Goal: Task Accomplishment & Management: Manage account settings

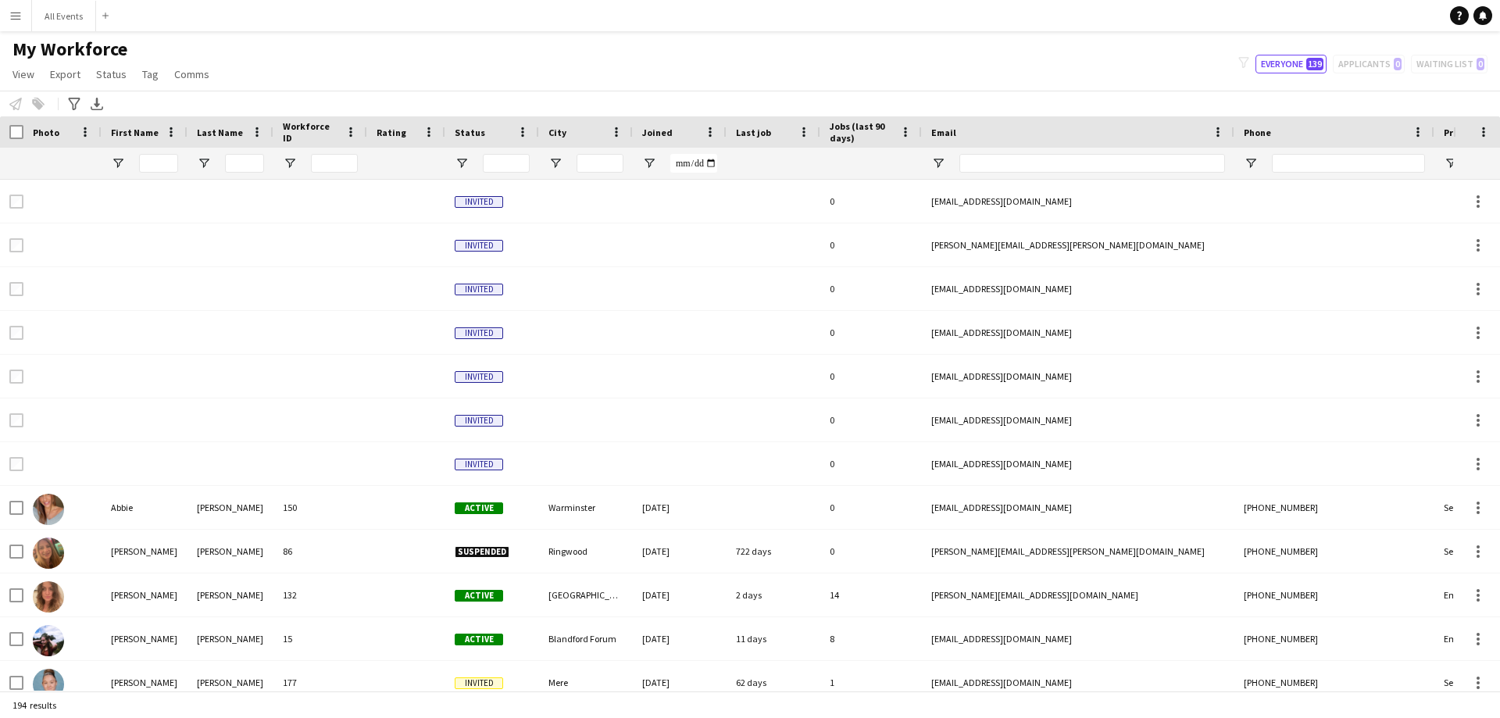
type input "***"
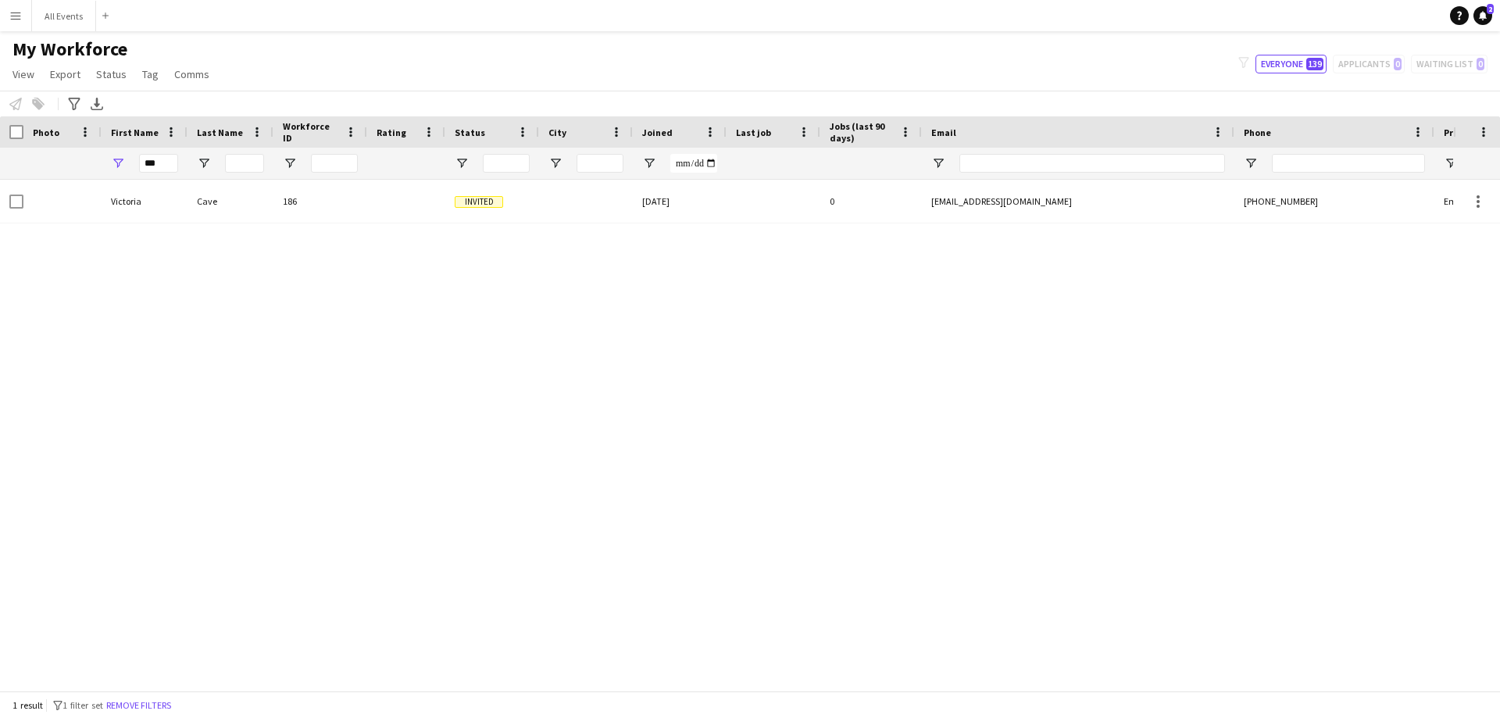
click at [13, 23] on button "Menu" at bounding box center [15, 15] width 31 height 31
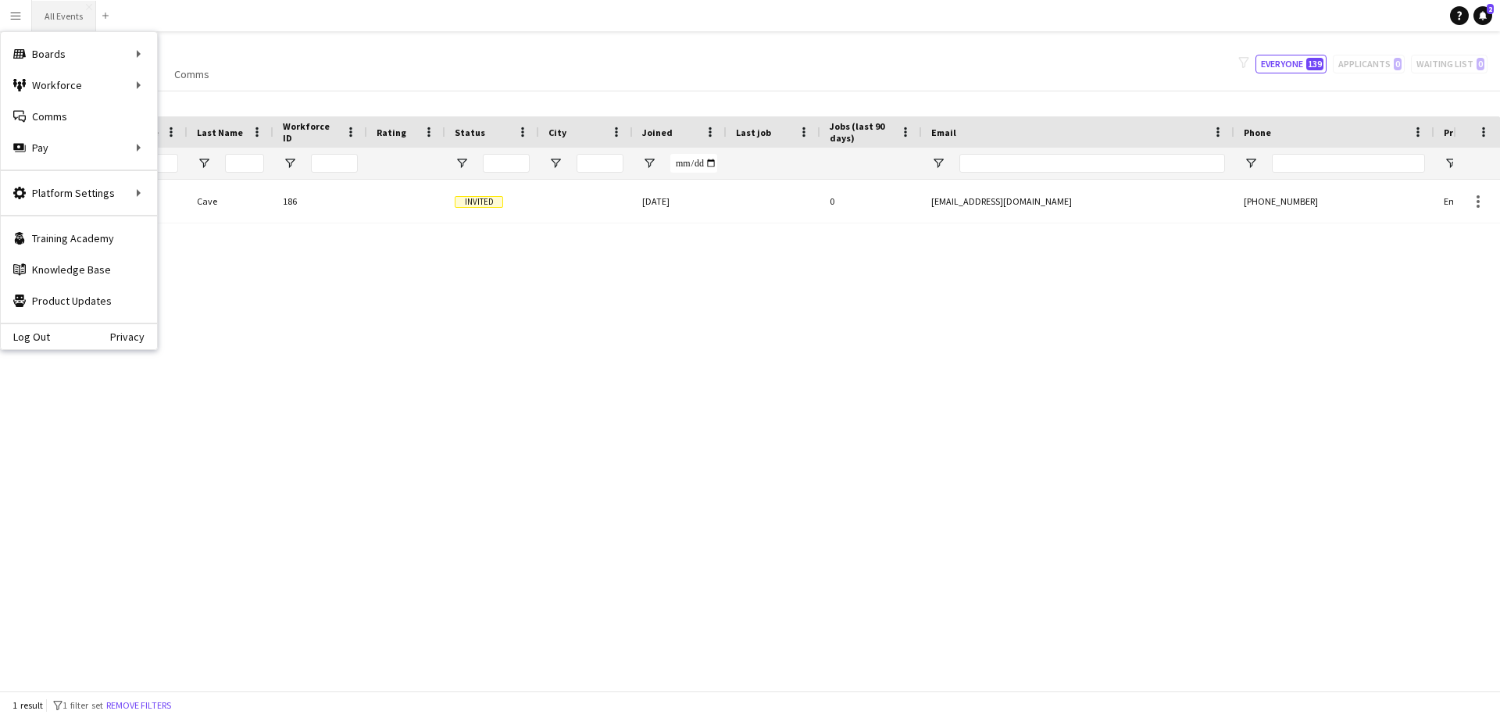
click at [59, 21] on button "All Events Close" at bounding box center [64, 16] width 64 height 30
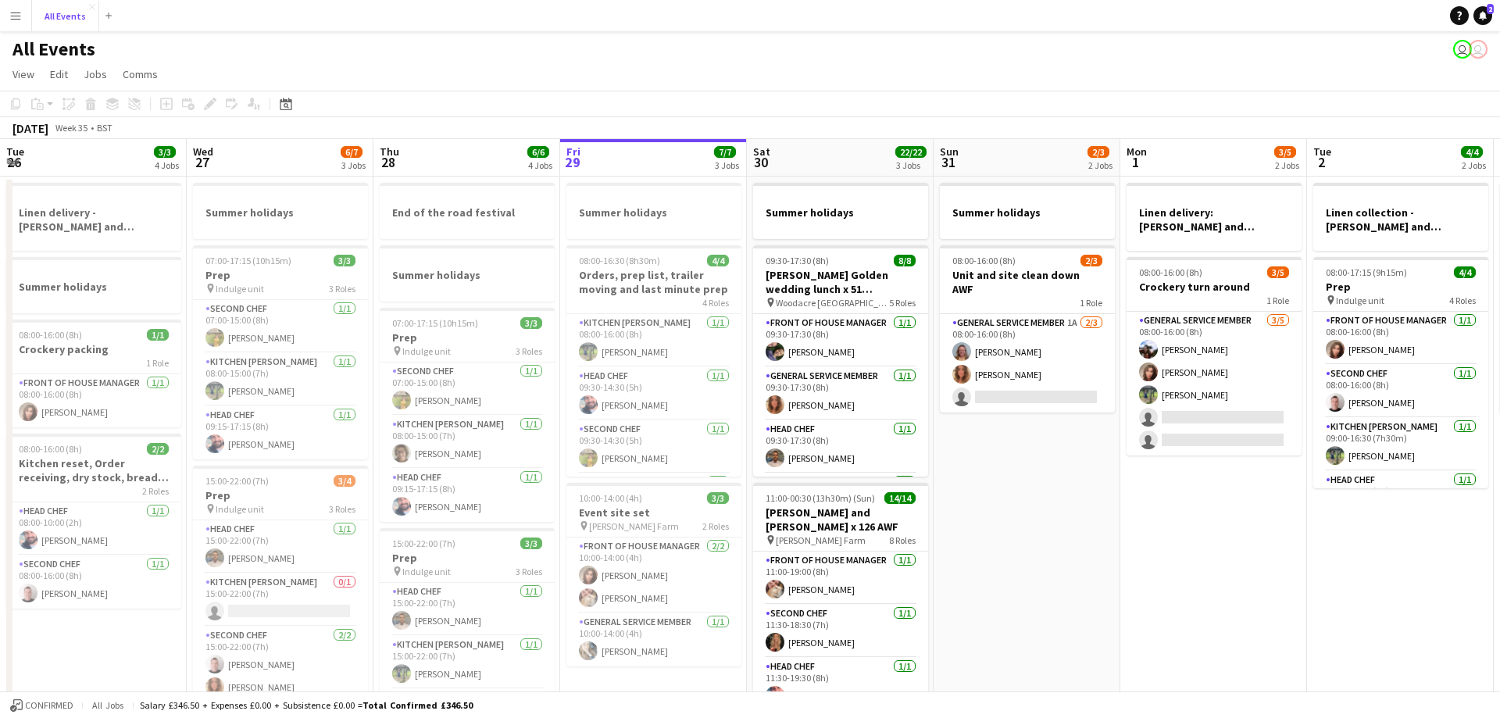
scroll to position [0, 374]
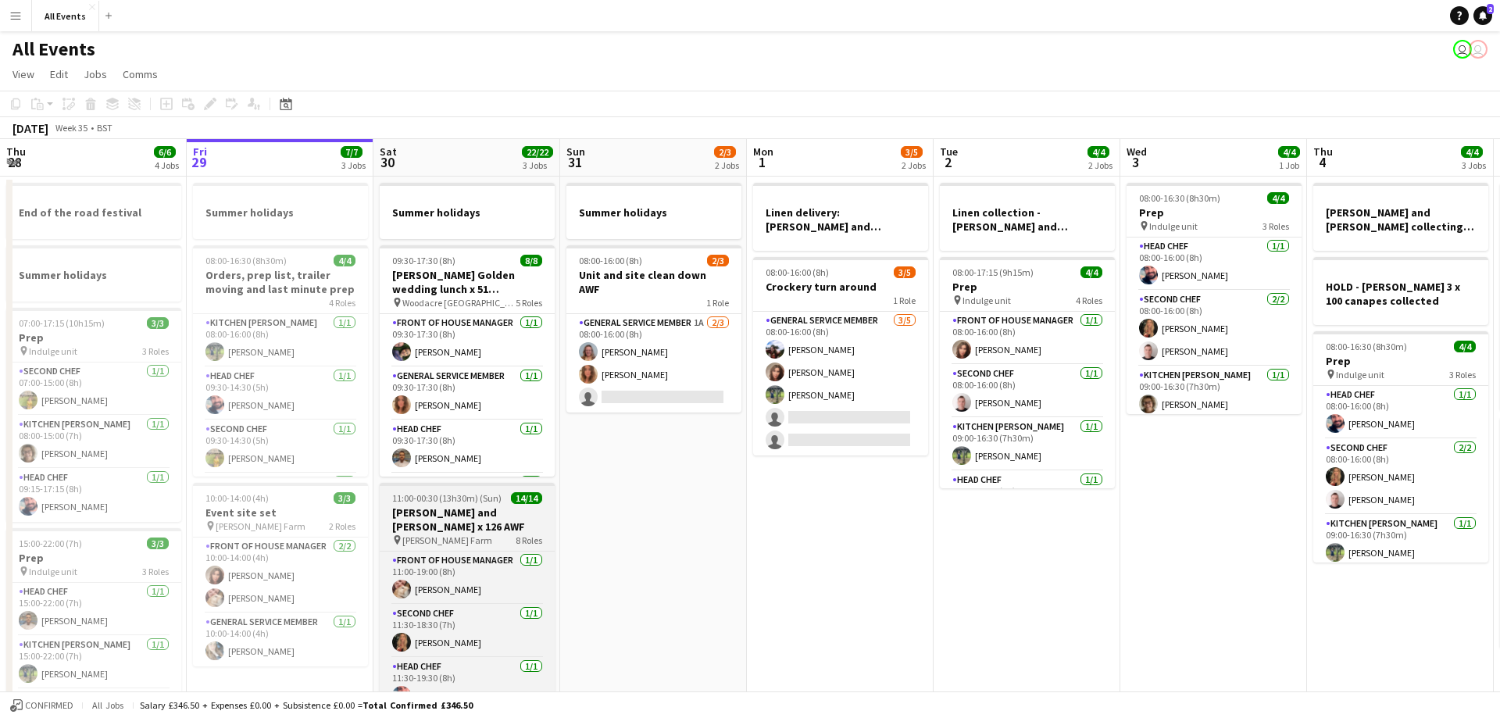
click at [469, 517] on h3 "[PERSON_NAME] and [PERSON_NAME] x 126 AWF" at bounding box center [467, 520] width 175 height 28
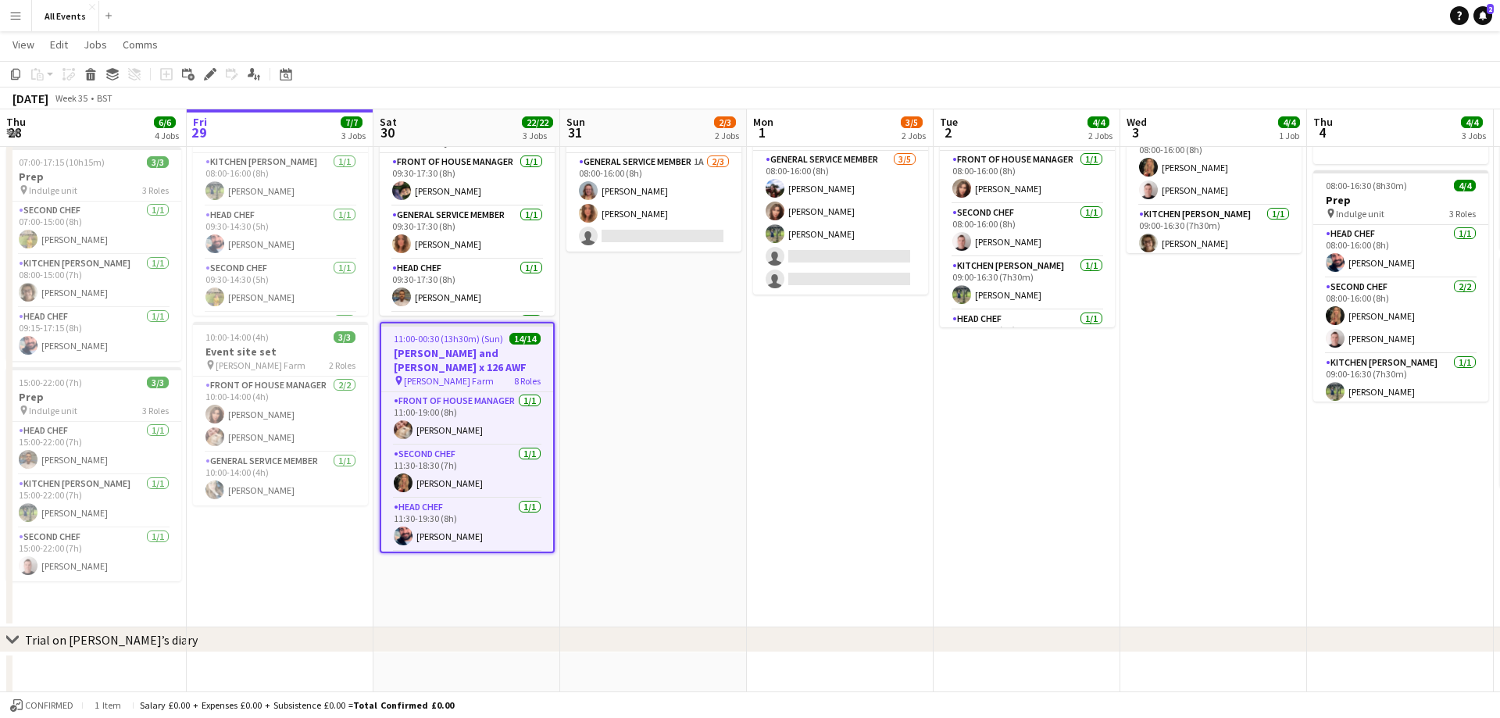
click at [468, 341] on span "11:00-00:30 (13h30m) (Sun)" at bounding box center [448, 339] width 109 height 12
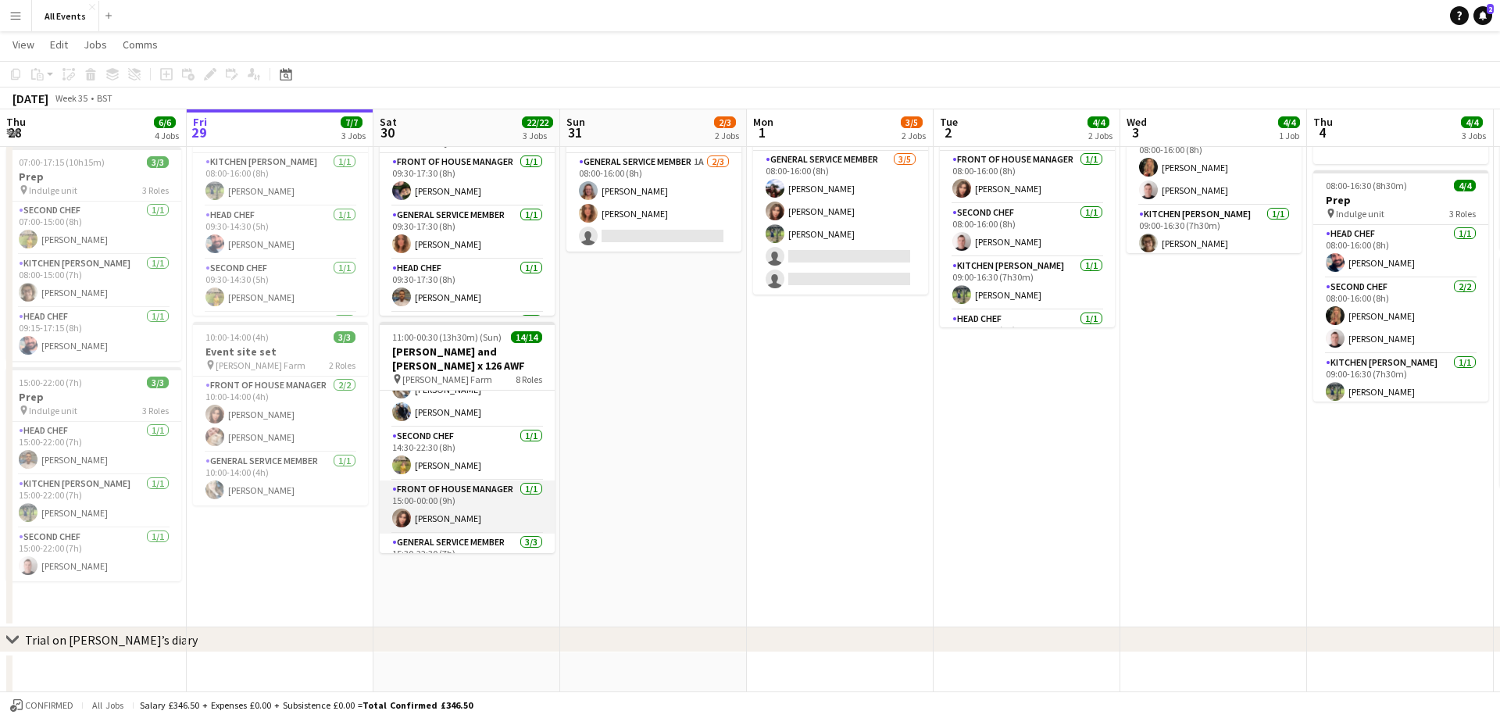
scroll to position [211, 0]
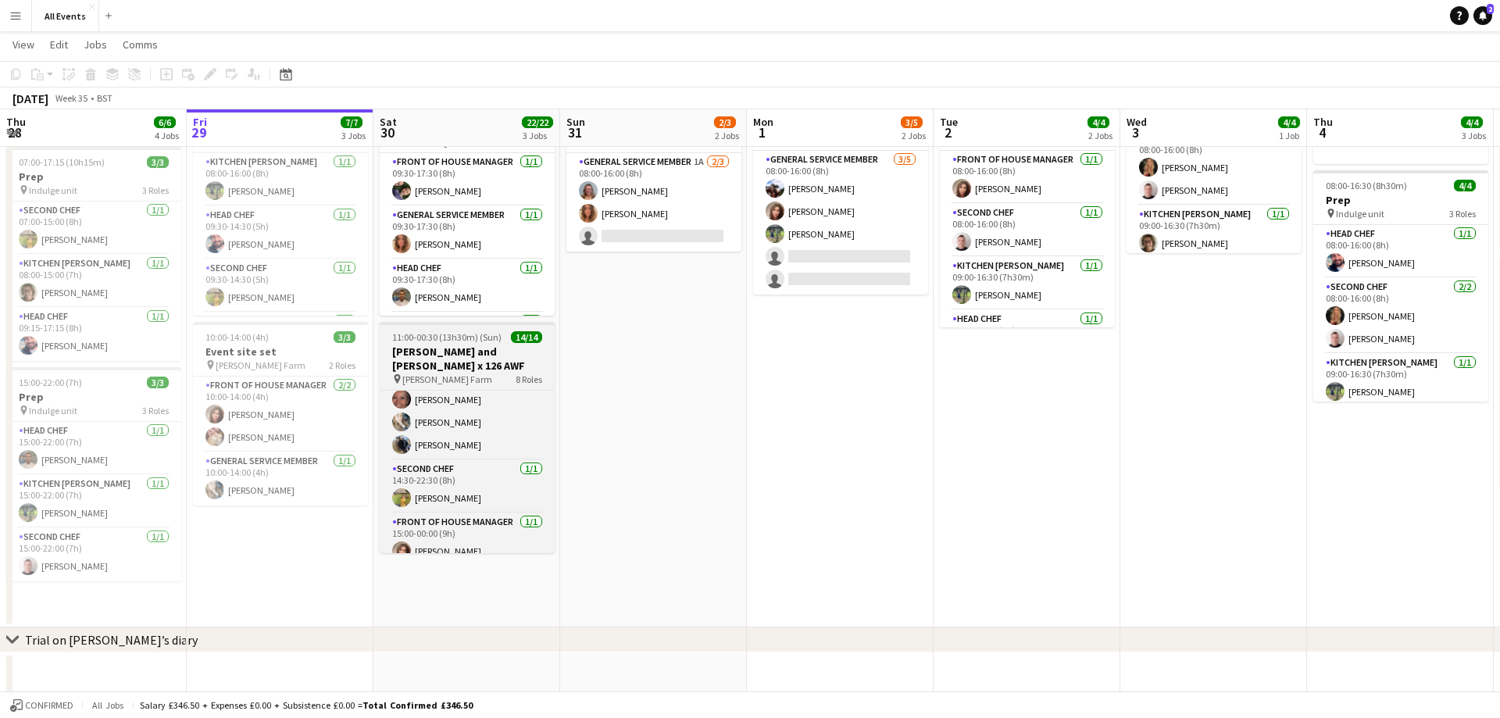
click at [440, 336] on span "11:00-00:30 (13h30m) (Sun)" at bounding box center [446, 337] width 109 height 12
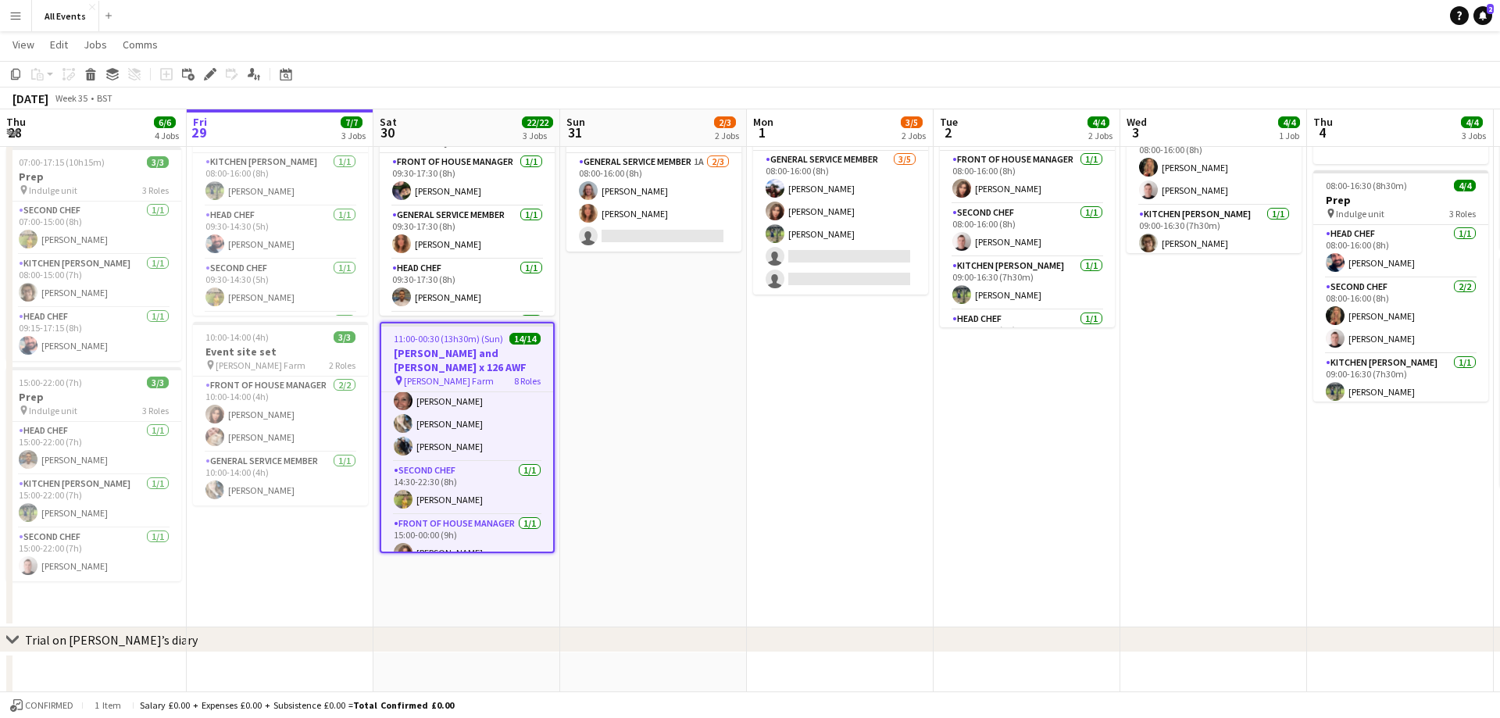
click at [440, 336] on span "11:00-00:30 (13h30m) (Sun)" at bounding box center [448, 339] width 109 height 12
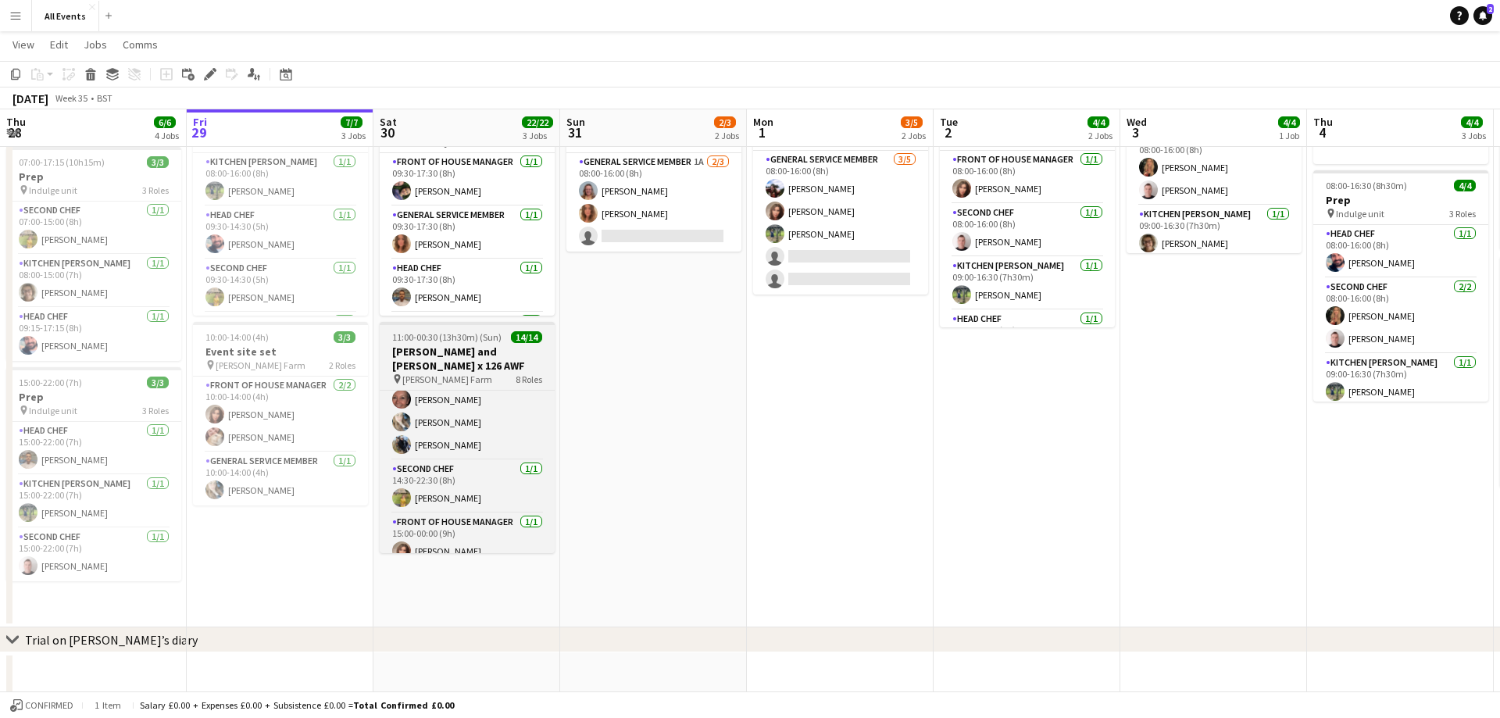
click at [439, 335] on span "11:00-00:30 (13h30m) (Sun)" at bounding box center [446, 337] width 109 height 12
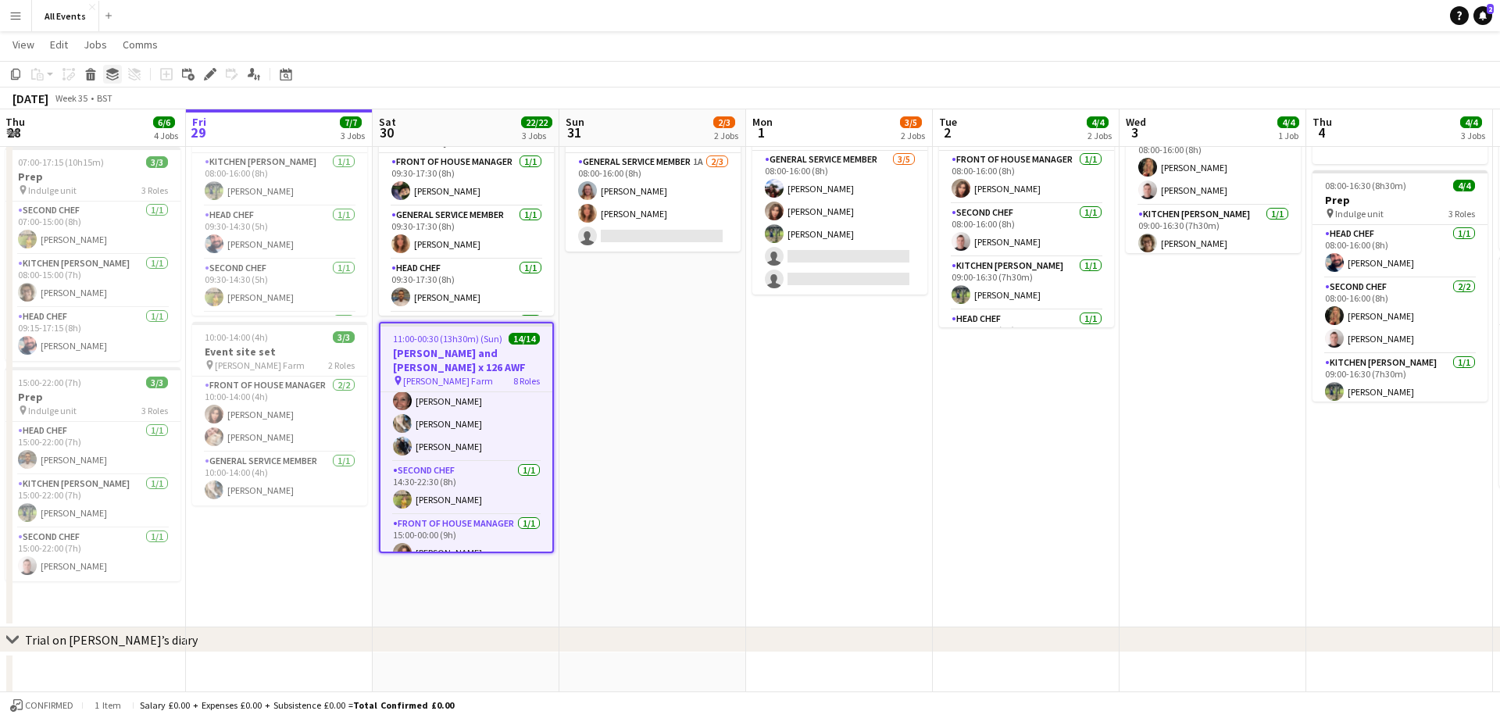
click at [109, 77] on icon "Group" at bounding box center [112, 74] width 13 height 13
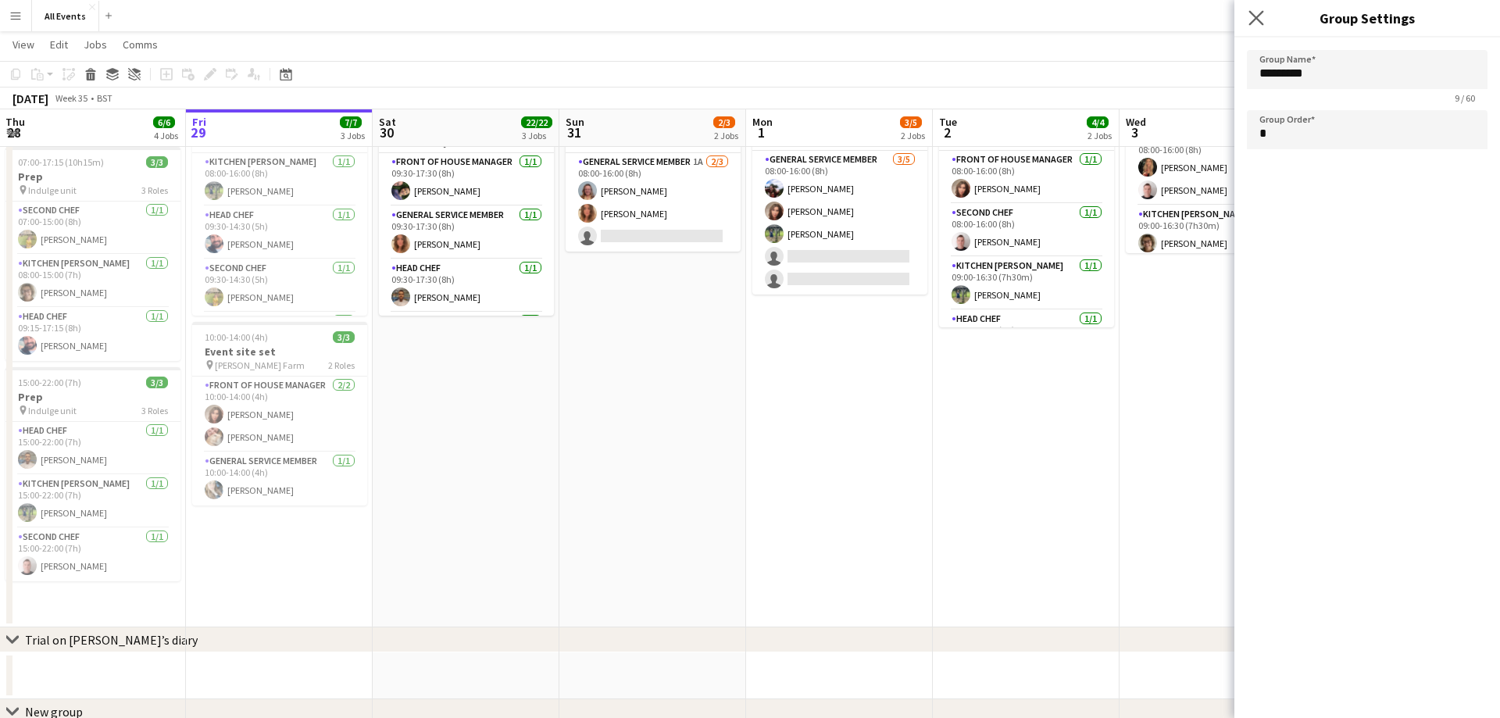
click at [1255, 10] on app-icon "Close pop-in" at bounding box center [1257, 18] width 23 height 23
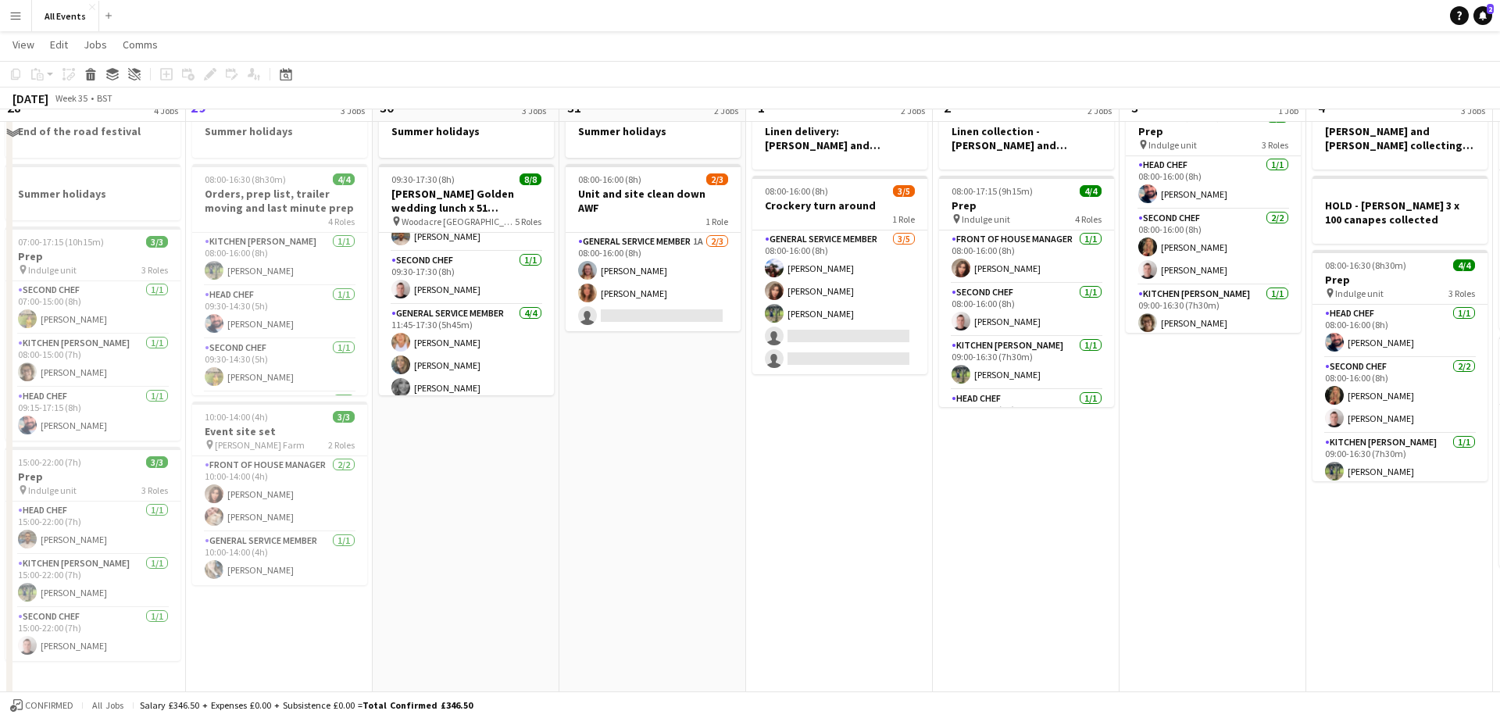
scroll to position [0, 0]
